Goal: Task Accomplishment & Management: Use online tool/utility

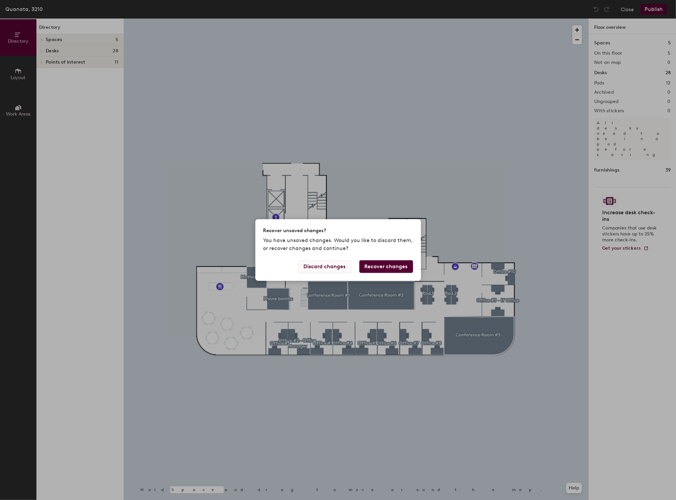
click at [336, 266] on button "Discard changes" at bounding box center [324, 266] width 53 height 13
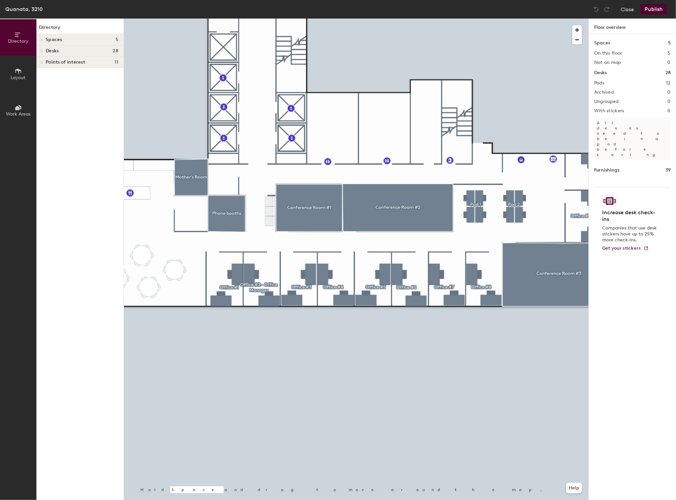
click at [18, 194] on div "Directory Layout Work Areas" at bounding box center [18, 259] width 36 height 481
click at [1, 204] on div "Directory Layout Work Areas" at bounding box center [18, 259] width 36 height 481
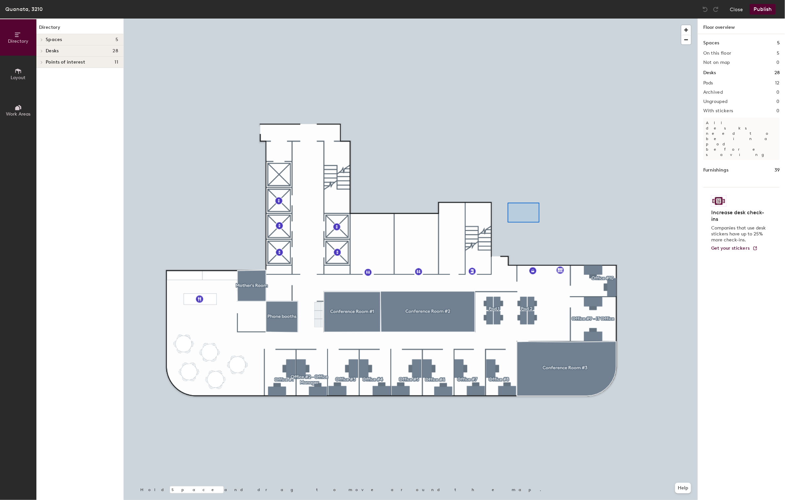
click at [496, 19] on div at bounding box center [411, 19] width 574 height 0
click at [533, 19] on div at bounding box center [411, 19] width 574 height 0
